Goal: Task Accomplishment & Management: Use online tool/utility

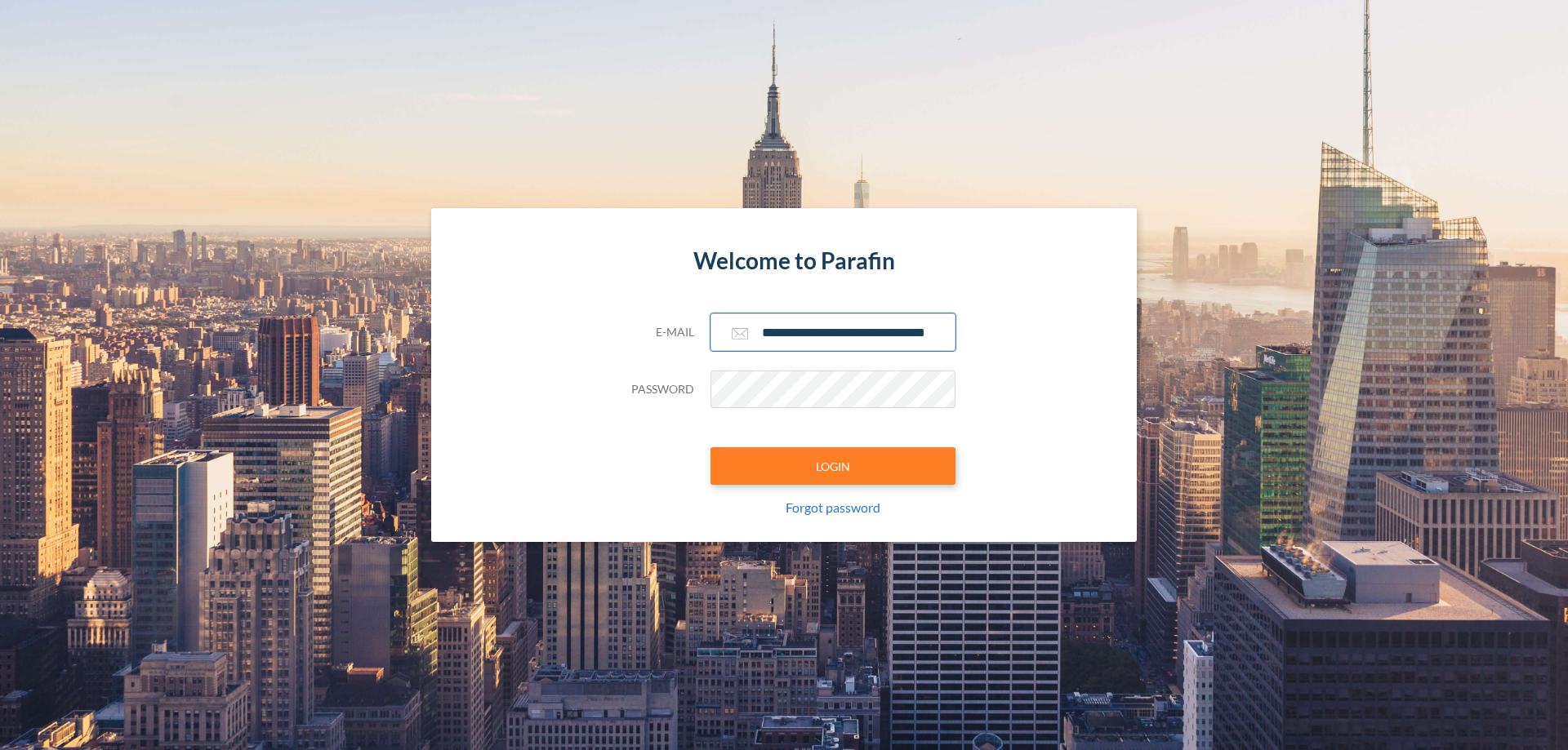
type input "**********"
click at [833, 466] on button "LOGIN" at bounding box center [833, 467] width 245 height 38
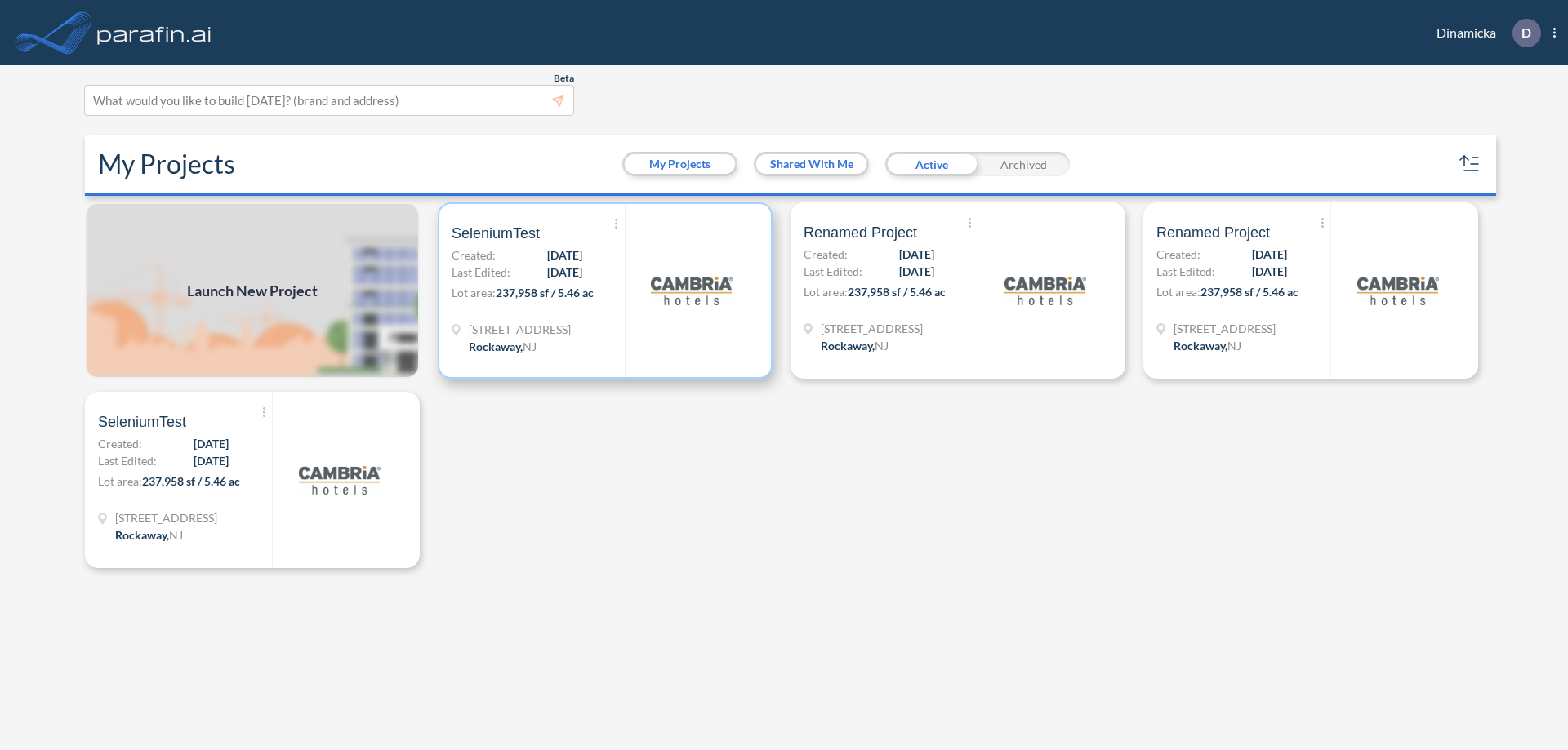
scroll to position [4, 0]
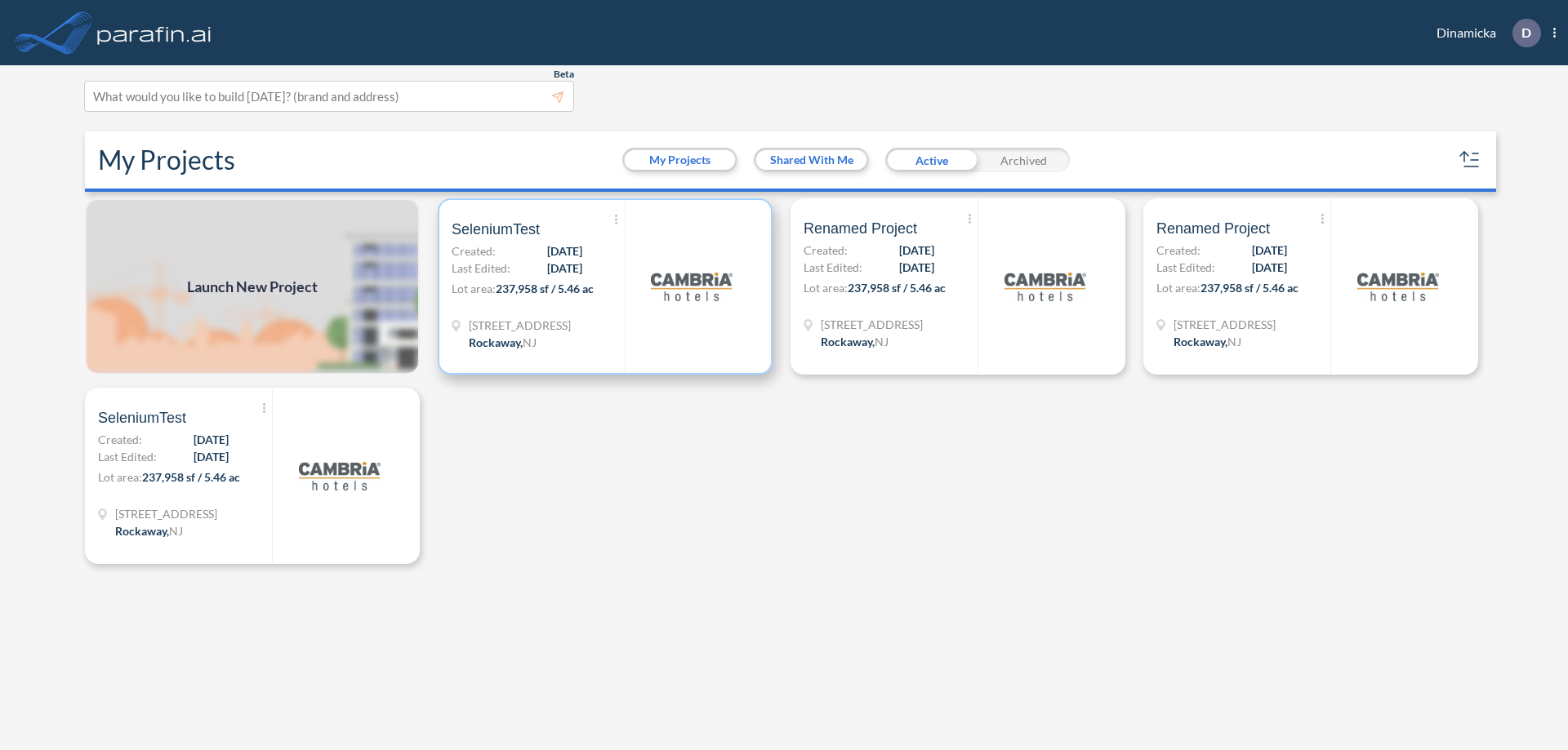
click at [605, 287] on p "Lot area: 237,958 sf / 5.46 ac" at bounding box center [538, 291] width 173 height 23
